Goal: Information Seeking & Learning: Learn about a topic

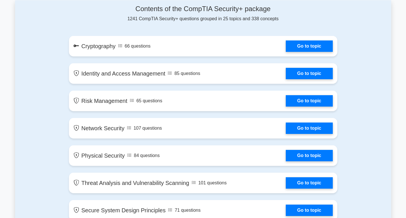
scroll to position [313, 0]
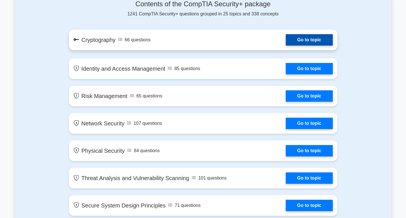
click at [289, 36] on link "Go to topic" at bounding box center [308, 39] width 47 height 11
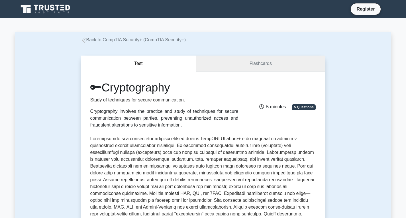
click at [271, 63] on link "Flashcards" at bounding box center [260, 63] width 129 height 16
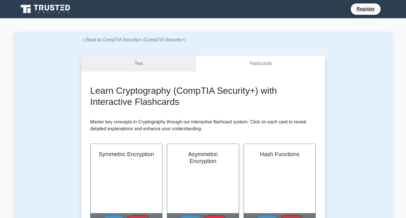
scroll to position [85, 0]
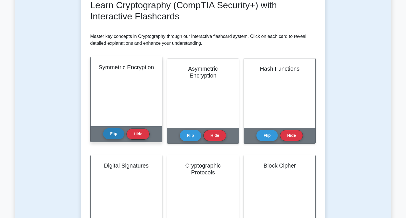
click at [117, 134] on button "Flip" at bounding box center [113, 133] width 21 height 11
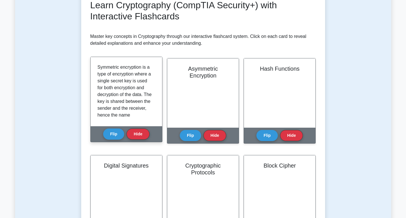
scroll to position [28, 0]
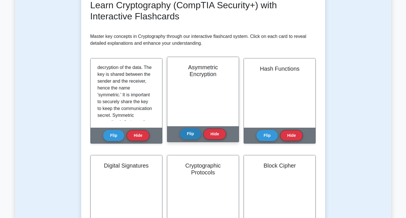
click at [189, 139] on button "Flip" at bounding box center [190, 133] width 21 height 11
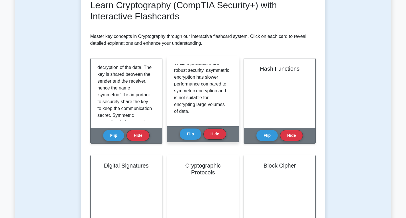
scroll to position [188, 0]
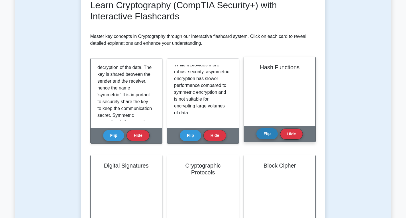
click at [268, 131] on button "Flip" at bounding box center [266, 133] width 21 height 11
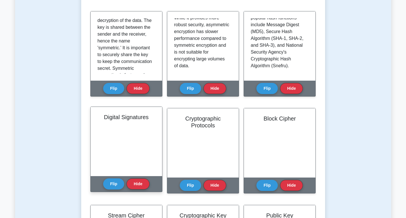
scroll to position [142, 0]
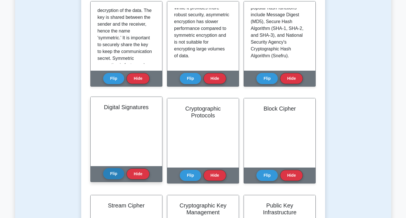
click at [112, 176] on button "Flip" at bounding box center [113, 173] width 21 height 11
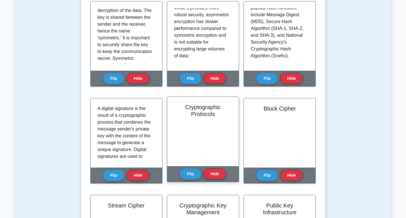
click at [196, 152] on div "Cryptographic Protocols" at bounding box center [202, 131] width 71 height 69
click at [194, 174] on button "Flip" at bounding box center [190, 173] width 21 height 11
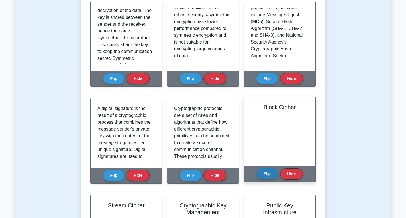
click at [271, 174] on button "Flip" at bounding box center [266, 173] width 21 height 11
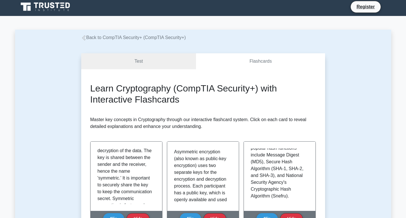
scroll to position [0, 0]
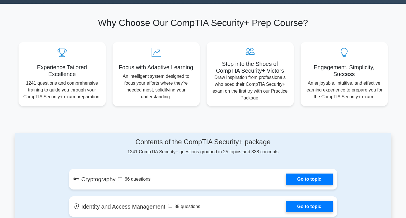
scroll to position [171, 0]
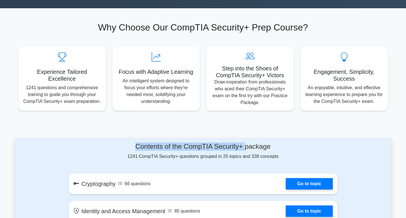
drag, startPoint x: 135, startPoint y: 146, endPoint x: 245, endPoint y: 150, distance: 110.2
click at [245, 150] on h4 "Contents of the CompTIA Security+ package" at bounding box center [203, 146] width 268 height 8
copy h4 "Contents of the CompTIA Security+"
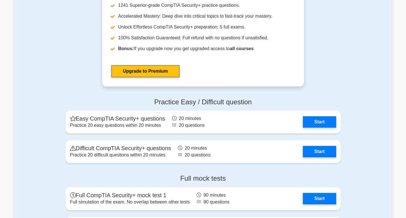
scroll to position [1053, 0]
